Goal: Information Seeking & Learning: Learn about a topic

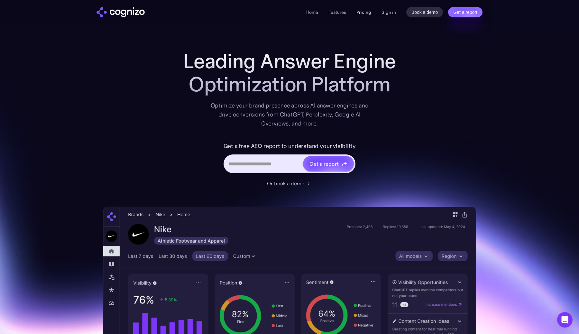
click at [366, 13] on link "Pricing" at bounding box center [363, 12] width 15 height 6
click at [275, 165] on input "Hero URL Input Form" at bounding box center [263, 164] width 78 height 12
click at [367, 12] on link "Pricing" at bounding box center [363, 12] width 15 height 6
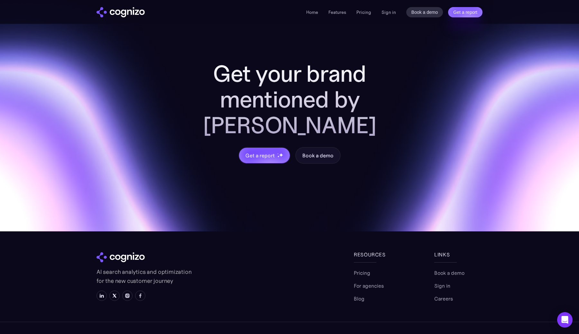
scroll to position [1892, 0]
click at [367, 282] on link "For agencies" at bounding box center [369, 286] width 30 height 8
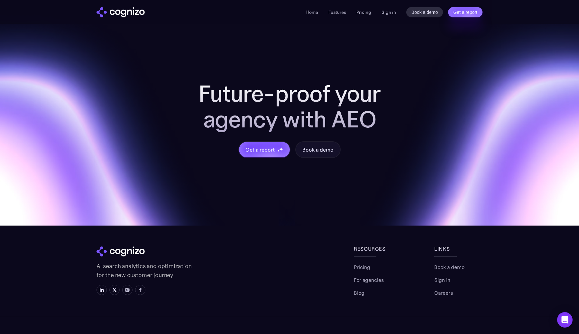
scroll to position [678, 0]
